Goal: Task Accomplishment & Management: Complete application form

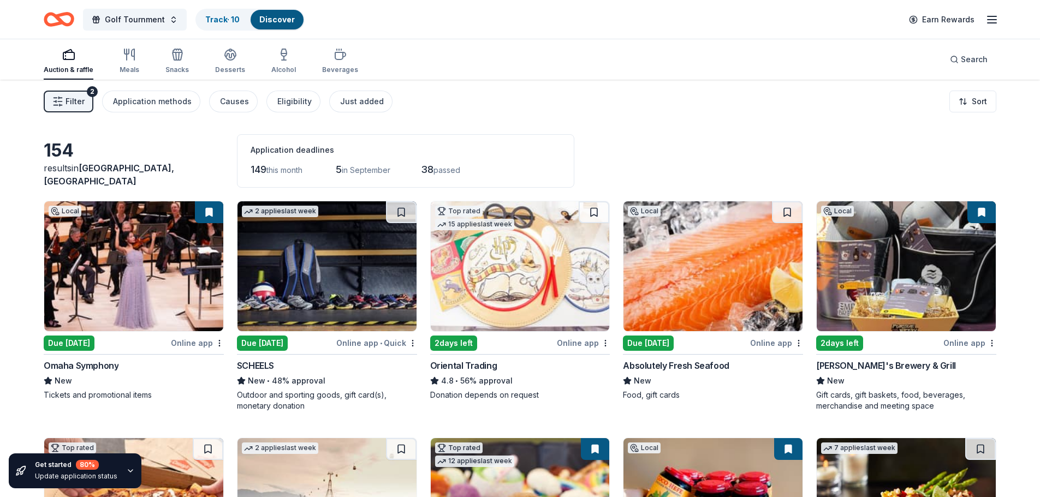
click at [132, 246] on img at bounding box center [133, 266] width 179 height 130
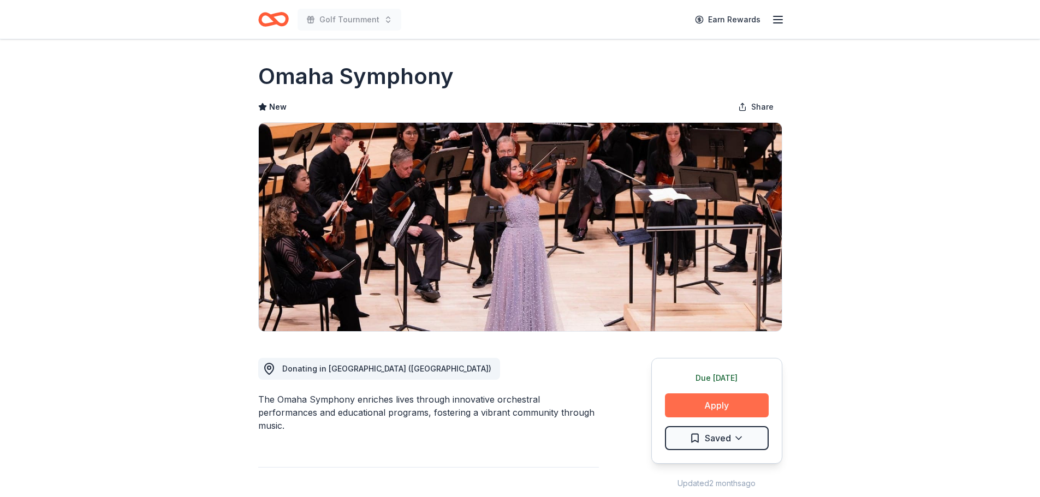
click at [720, 398] on button "Apply" at bounding box center [717, 406] width 104 height 24
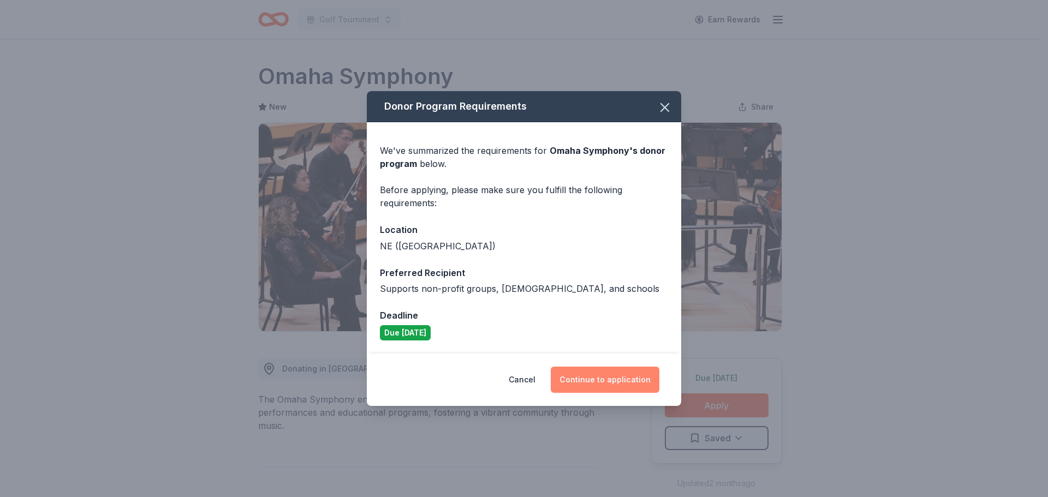
click at [619, 385] on button "Continue to application" at bounding box center [605, 380] width 109 height 26
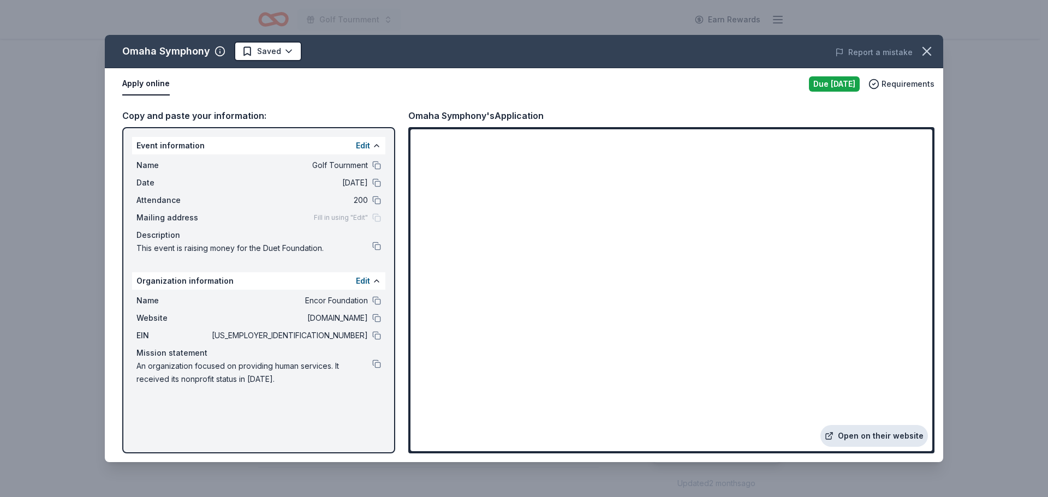
click at [896, 440] on link "Open on their website" at bounding box center [874, 436] width 108 height 22
